Goal: Task Accomplishment & Management: Use online tool/utility

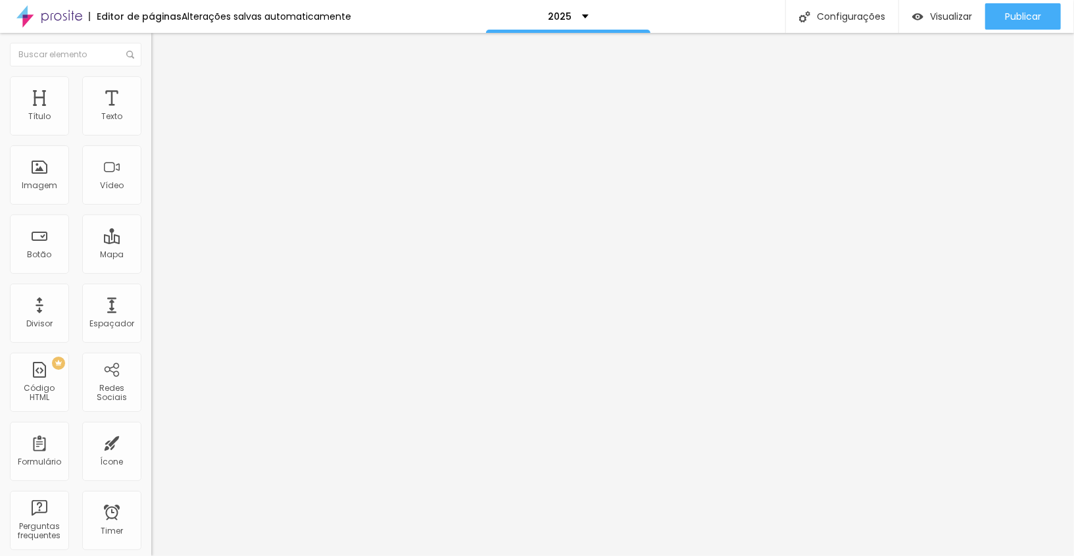
click at [163, 89] on span "Estilo" at bounding box center [173, 85] width 20 height 11
click at [151, 80] on img at bounding box center [157, 82] width 12 height 12
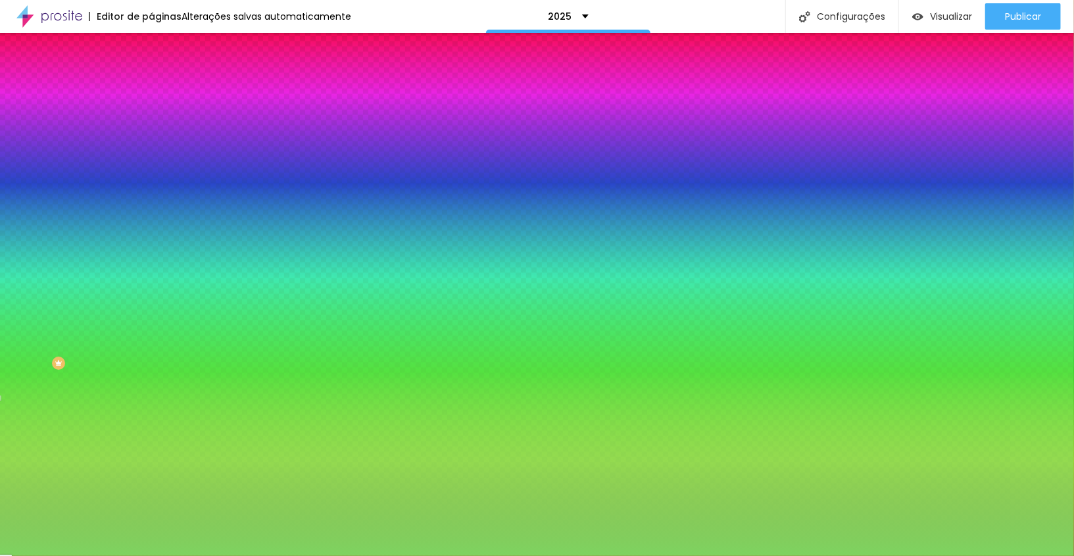
click at [151, 192] on input "#7ED360" at bounding box center [230, 185] width 158 height 13
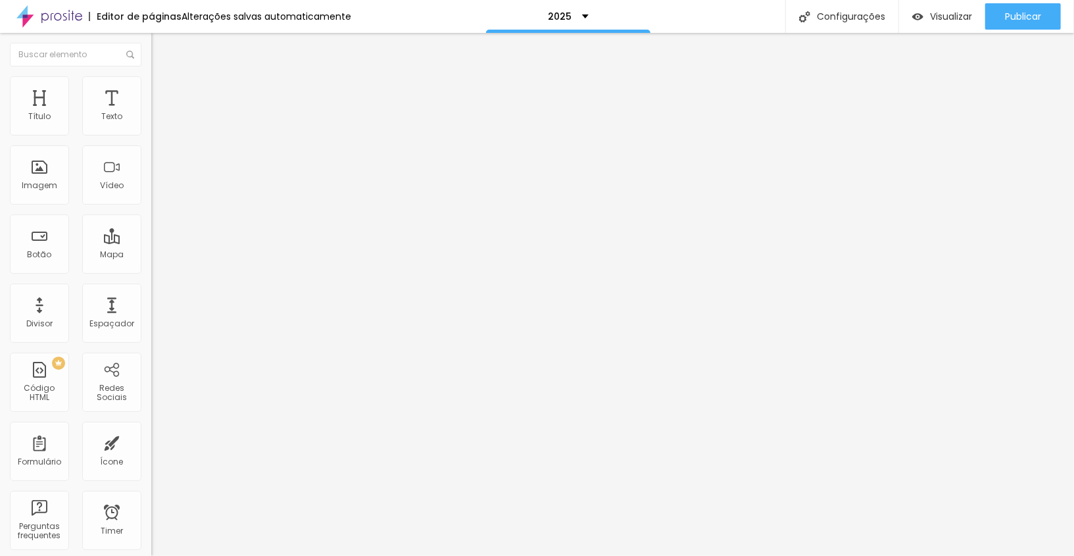
click at [151, 76] on img at bounding box center [157, 82] width 12 height 12
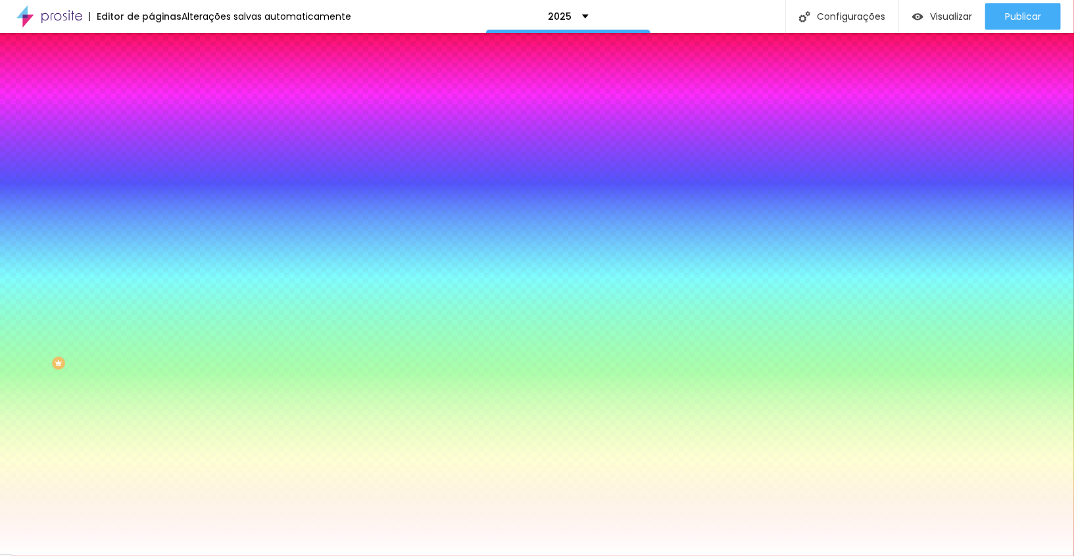
click at [151, 192] on input "#FFFFFF" at bounding box center [230, 185] width 158 height 13
paste input "7ED36"
click at [151, 192] on input "#7ED36" at bounding box center [230, 185] width 158 height 13
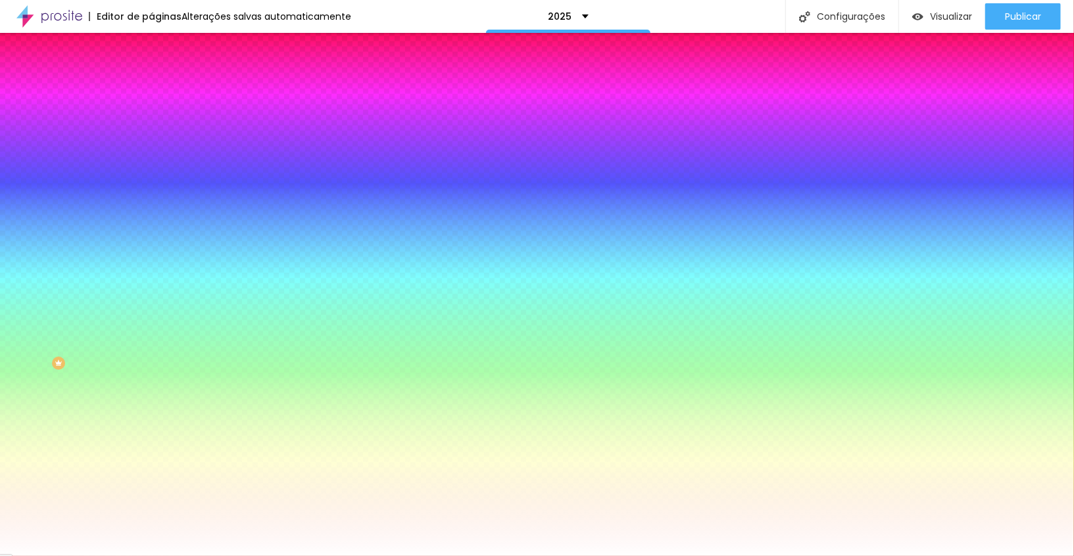
click at [151, 179] on div at bounding box center [226, 179] width 151 height 0
click at [151, 192] on input "#7ED36" at bounding box center [230, 185] width 158 height 13
type input "#"
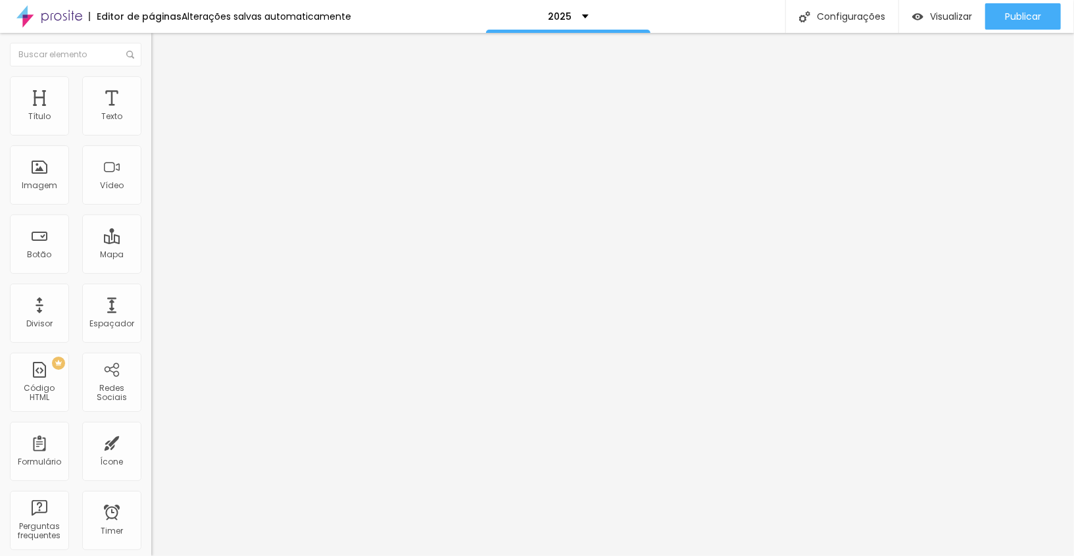
click at [151, 80] on ul "Conteúdo Estilo Avançado" at bounding box center [226, 82] width 151 height 39
click at [151, 80] on li "Estilo" at bounding box center [226, 82] width 151 height 13
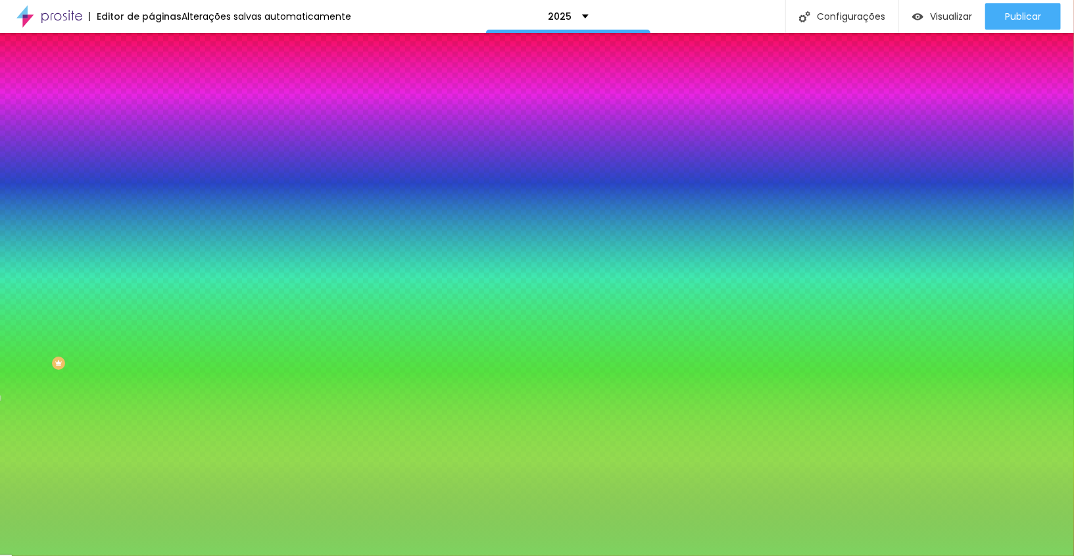
click at [151, 192] on div "#7ED360" at bounding box center [226, 185] width 151 height 13
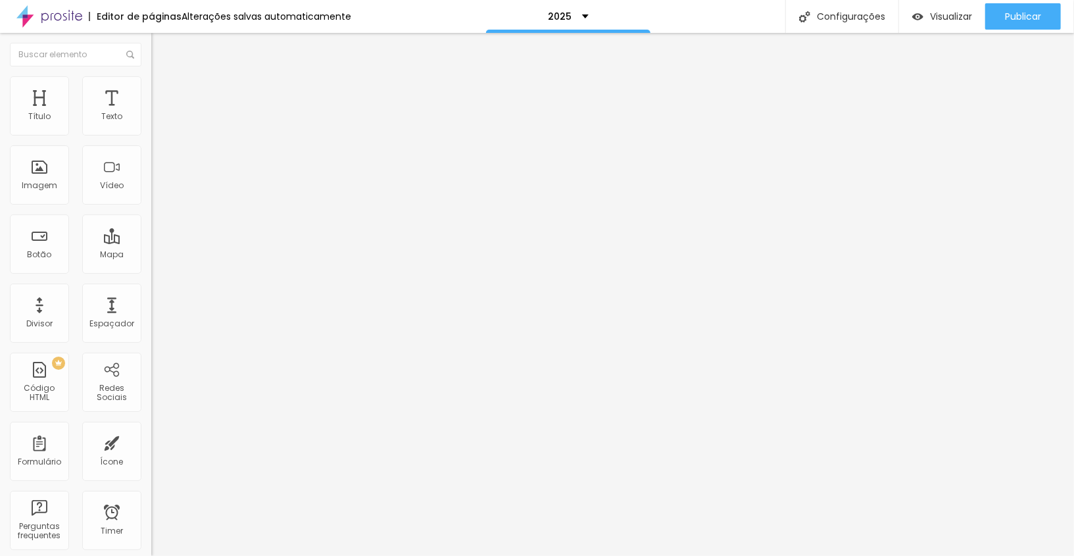
click at [151, 82] on img at bounding box center [157, 82] width 12 height 12
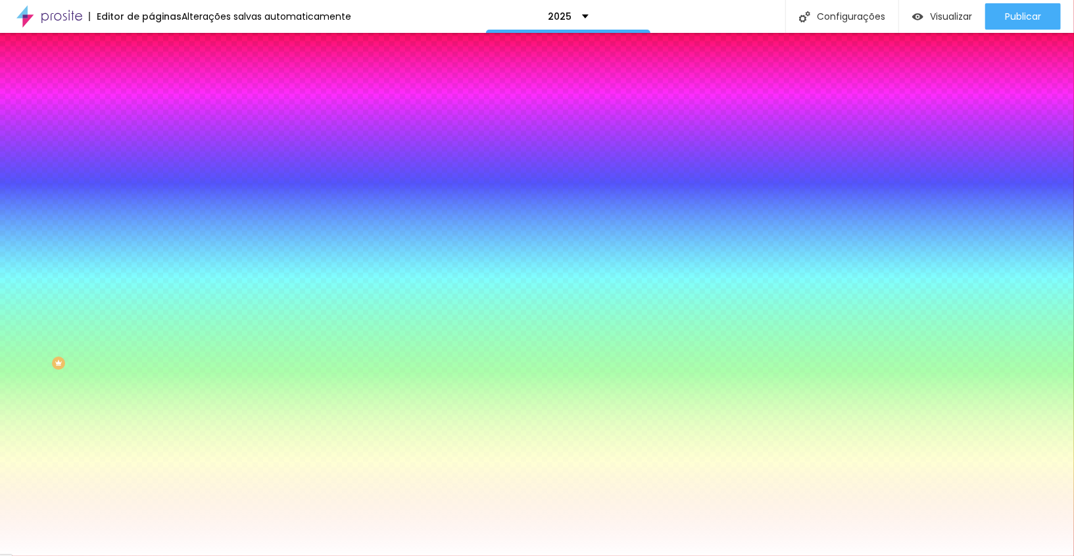
click at [151, 192] on input "#FFFFFF" at bounding box center [230, 185] width 158 height 13
paste input "7ED3"
type input "#7ED36"
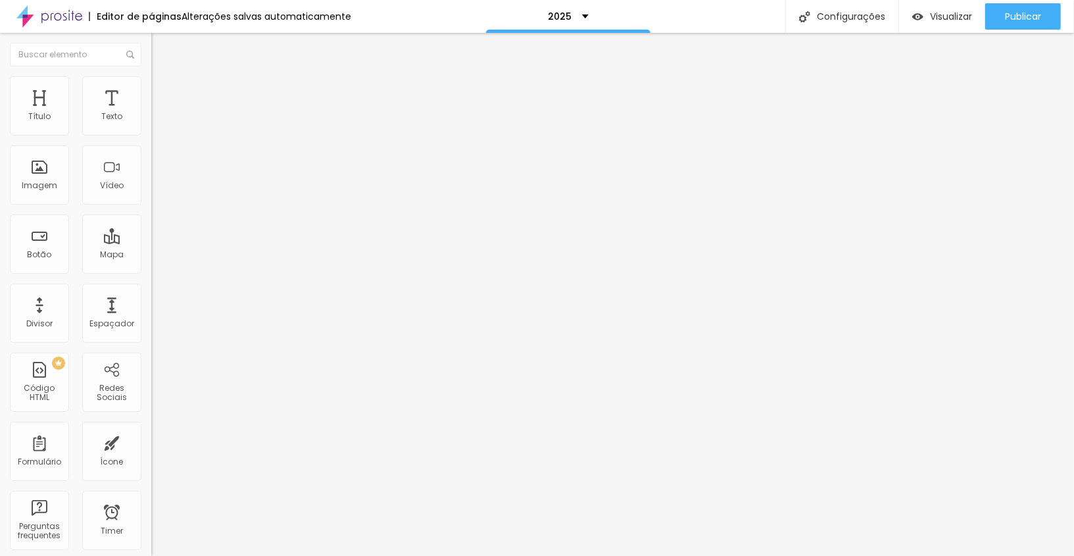
click at [151, 76] on li "Estilo" at bounding box center [226, 82] width 151 height 13
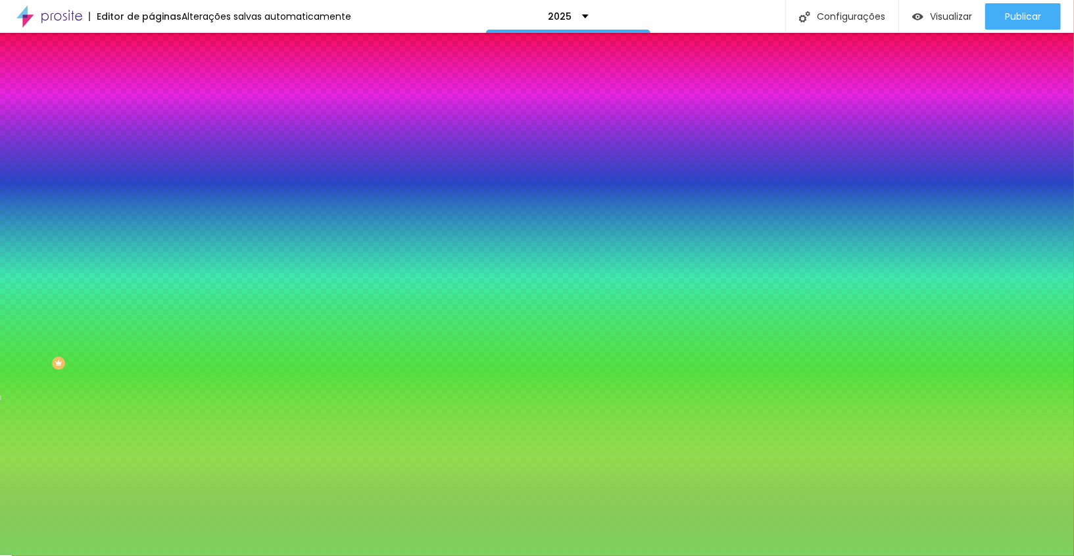
click at [151, 192] on input "#7ED360" at bounding box center [230, 185] width 158 height 13
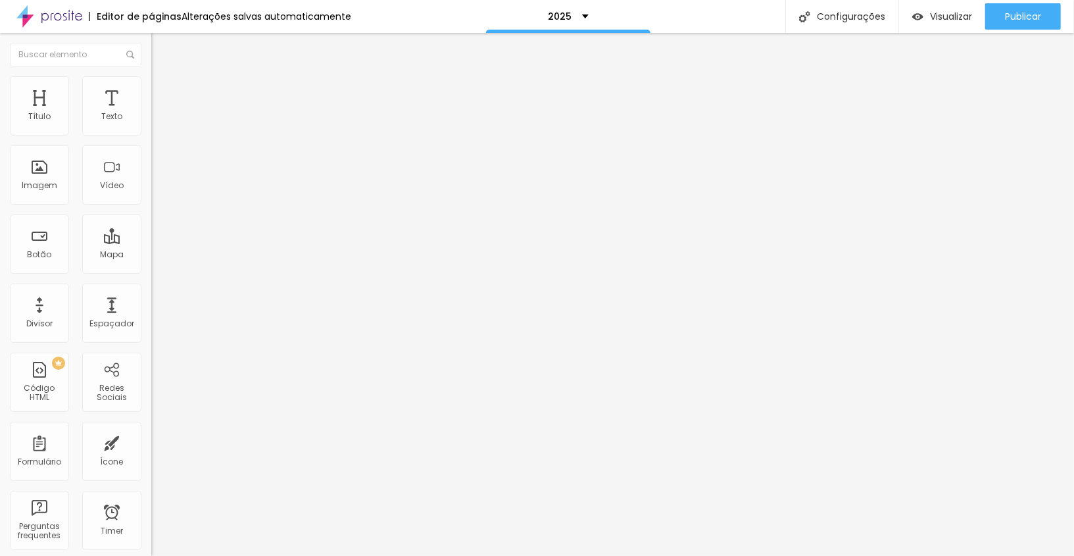
click at [151, 76] on li "Estilo" at bounding box center [226, 82] width 151 height 13
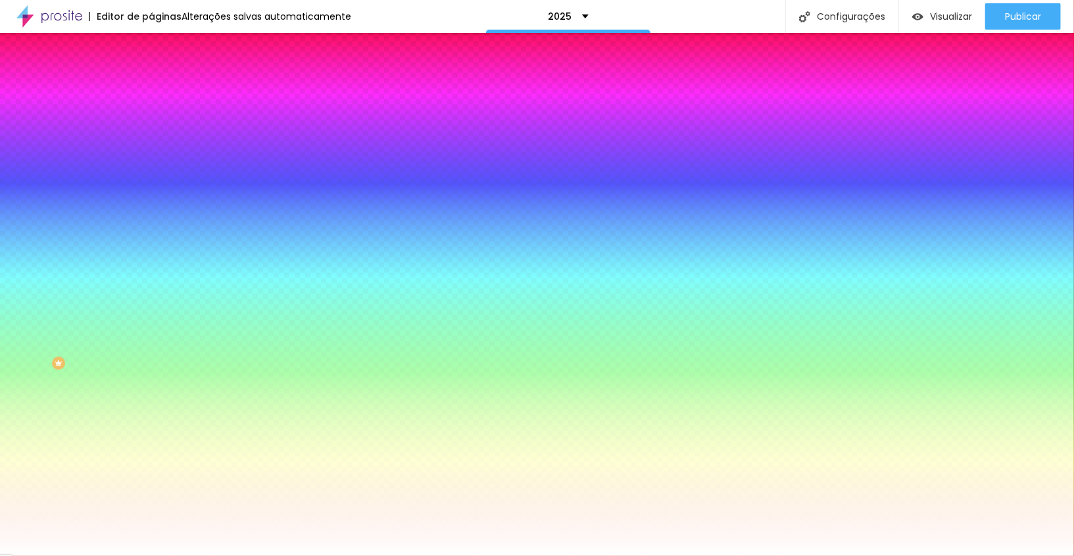
click at [151, 192] on input "#FFFFFF" at bounding box center [230, 185] width 158 height 13
paste input "7ED36"
type input "#7ED36"
click at [151, 179] on div at bounding box center [226, 179] width 151 height 0
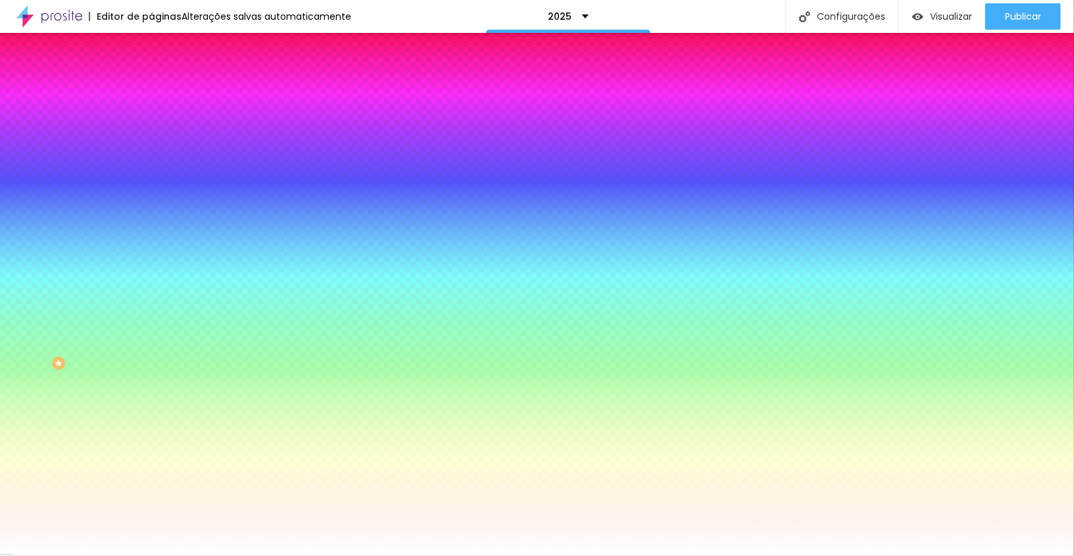
click at [151, 192] on input "#7ED36" at bounding box center [230, 185] width 158 height 13
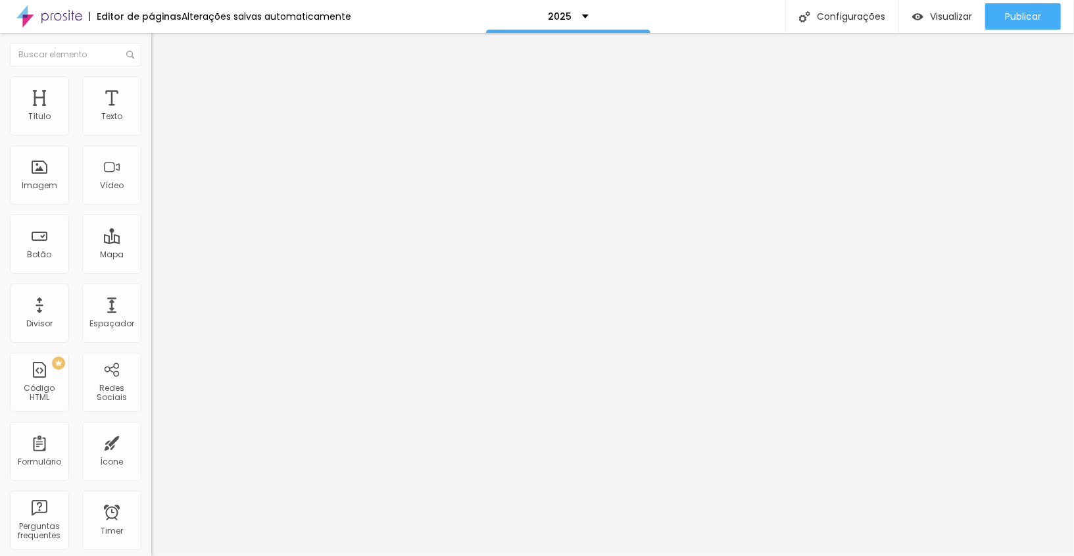
click at [163, 90] on span "Estilo" at bounding box center [173, 85] width 20 height 11
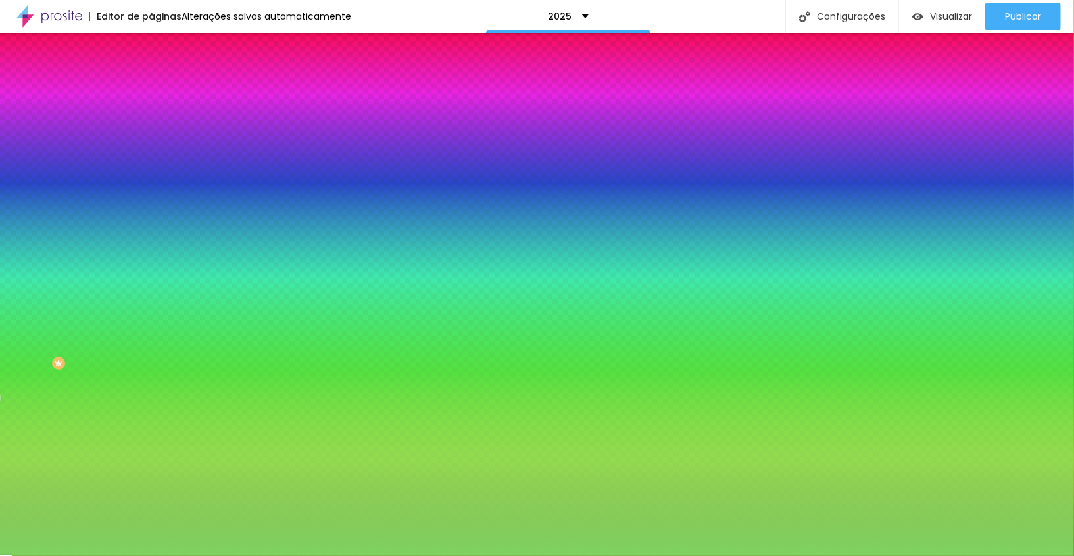
drag, startPoint x: 111, startPoint y: 235, endPoint x: 150, endPoint y: 235, distance: 38.8
click at [151, 235] on div "Imagem de fundo Adicionar imagem Efeito da Imagem Nenhum Nenhum Parallax Cor de…" at bounding box center [226, 188] width 151 height 170
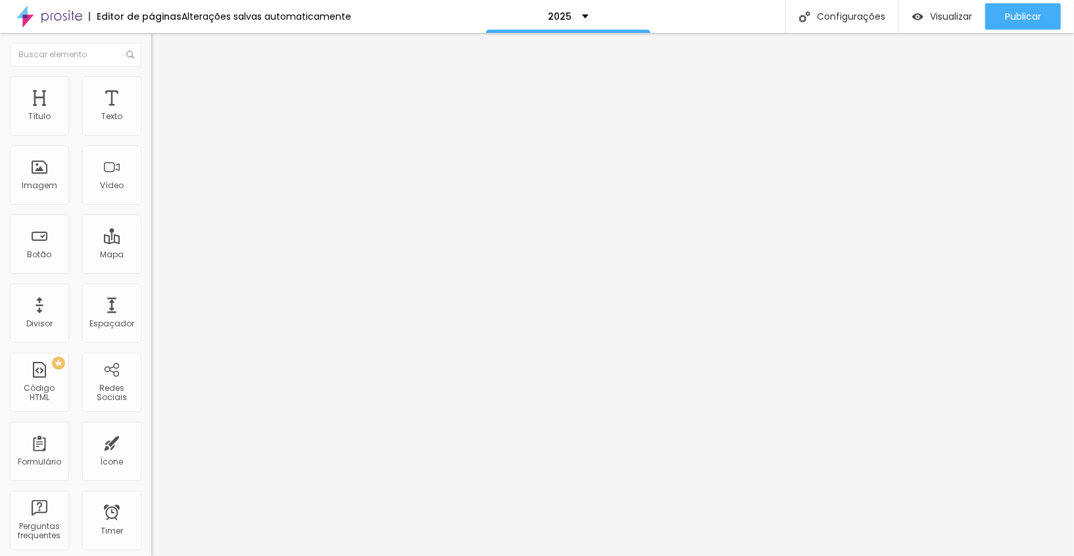
click at [163, 91] on span "Estilo" at bounding box center [173, 85] width 20 height 11
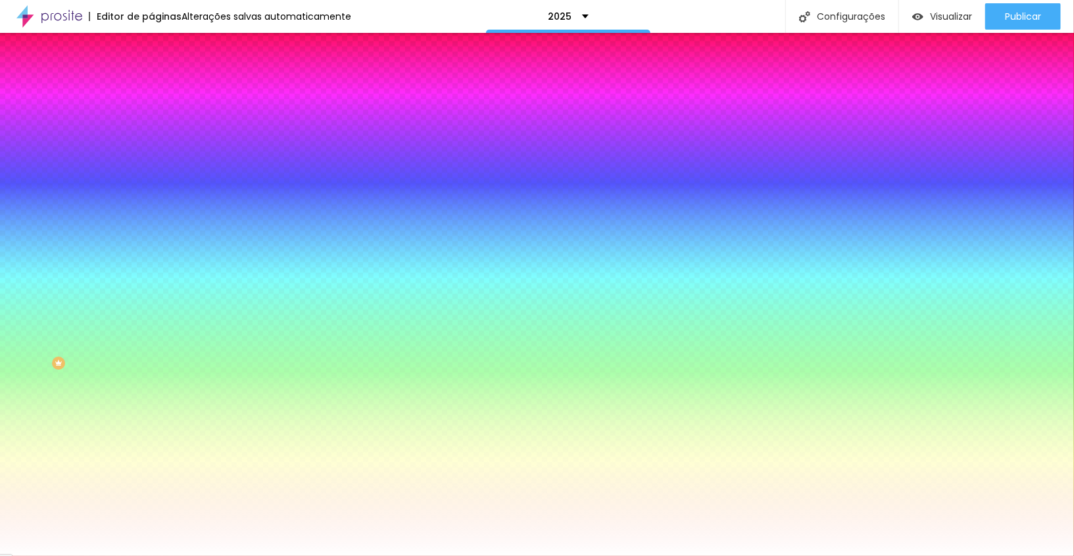
click at [151, 192] on input "#FFFFFF" at bounding box center [230, 185] width 158 height 13
paste input "7ED360"
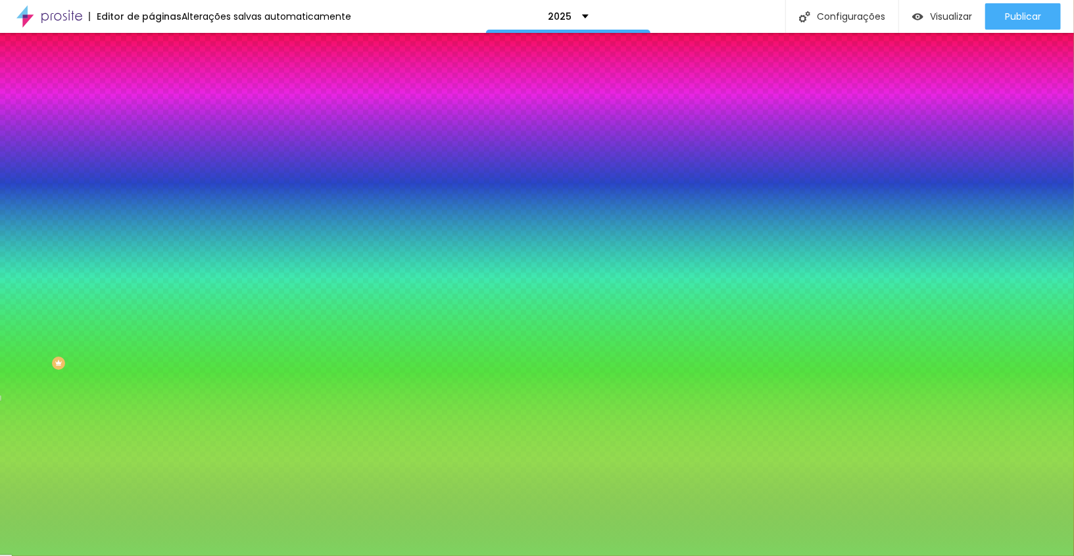
type input "#7ED360"
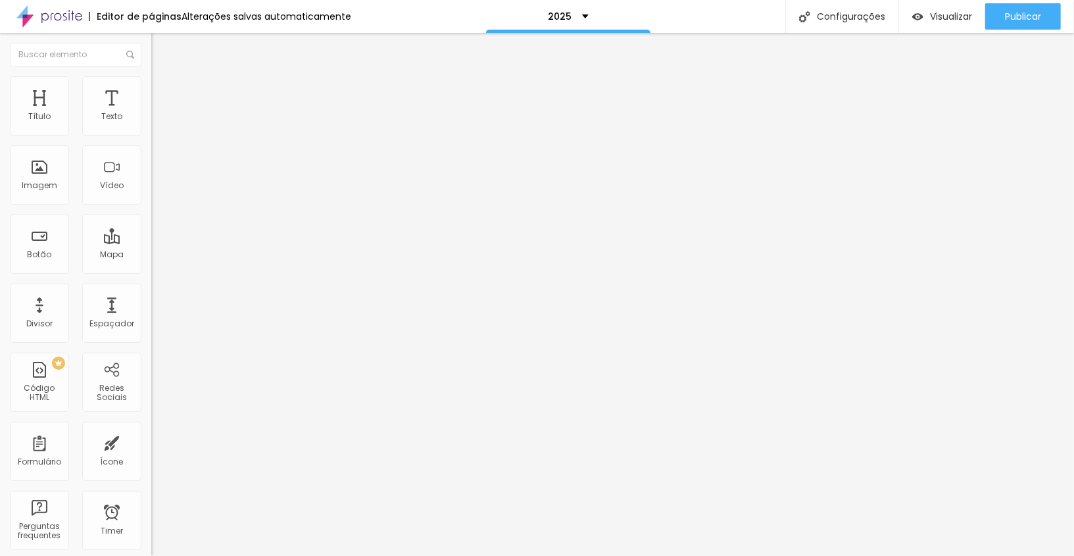
click at [151, 124] on input "Alboom [GEOGRAPHIC_DATA]" at bounding box center [230, 116] width 158 height 13
paste input "Centro de Convenções de Jahu - [PERSON_NAME]"
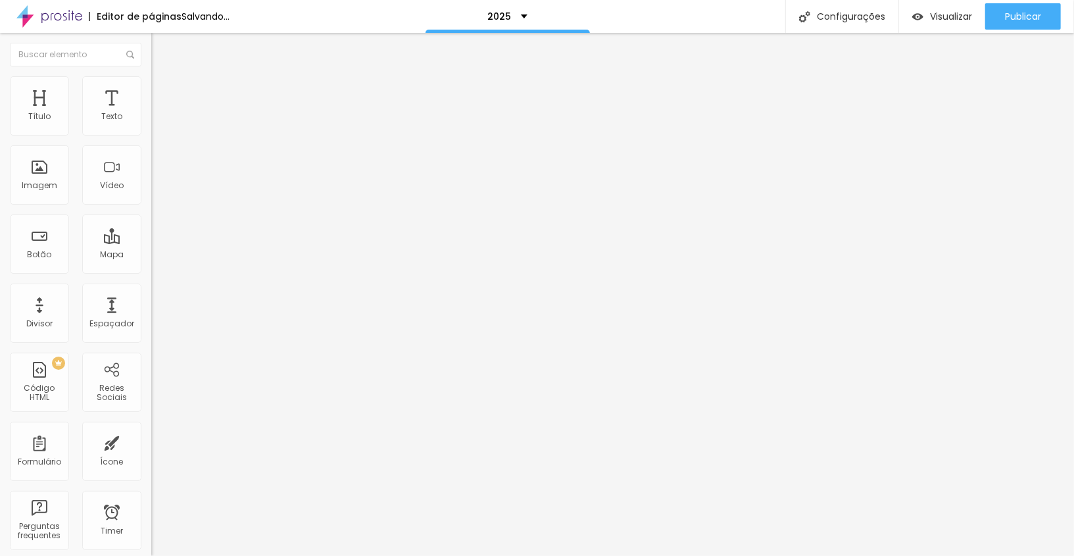
type input "Centro de Convenções de Jahu - [PERSON_NAME]"
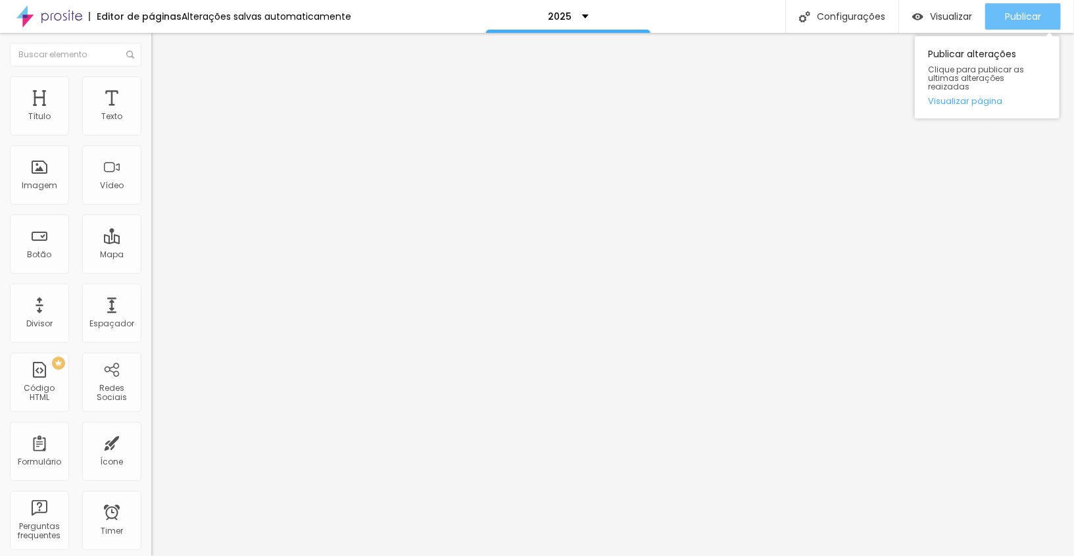
click at [1027, 9] on div "Publicar" at bounding box center [1023, 16] width 36 height 26
click at [1005, 14] on span "Publicar" at bounding box center [1023, 16] width 36 height 11
click at [1023, 26] on div "Publicar" at bounding box center [1023, 16] width 36 height 26
click at [1002, 18] on button "Publicar" at bounding box center [1023, 16] width 76 height 26
click at [1030, 14] on span "Publicar" at bounding box center [1023, 16] width 36 height 11
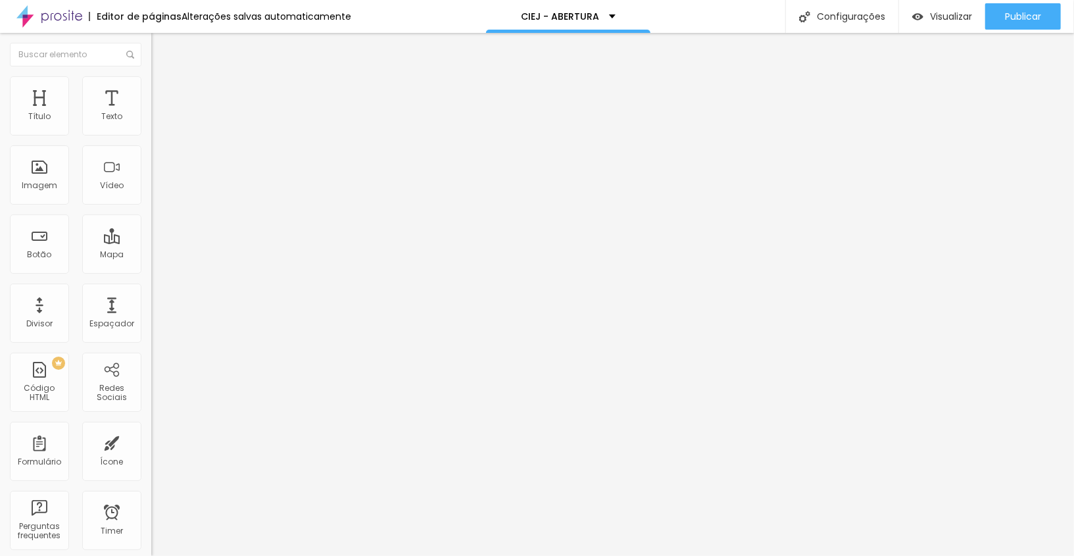
click at [53, 10] on img at bounding box center [49, 16] width 66 height 33
